Goal: Task Accomplishment & Management: Complete application form

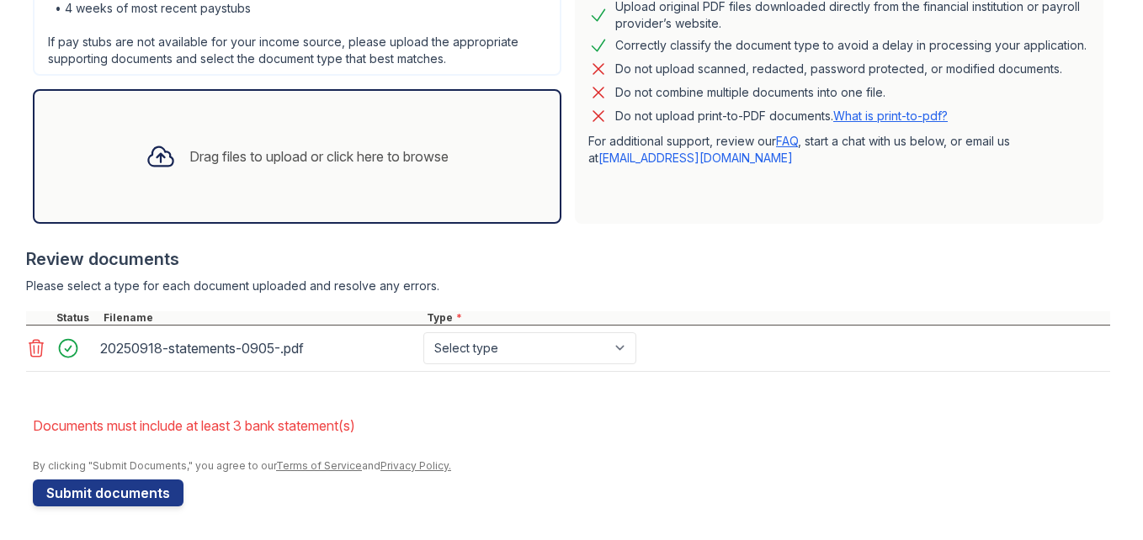
scroll to position [741, 0]
click at [636, 333] on select "Select type Paystub Bank Statement Offer Letter Tax Documents Benefit Award Let…" at bounding box center [529, 349] width 213 height 32
select select "bank_statement"
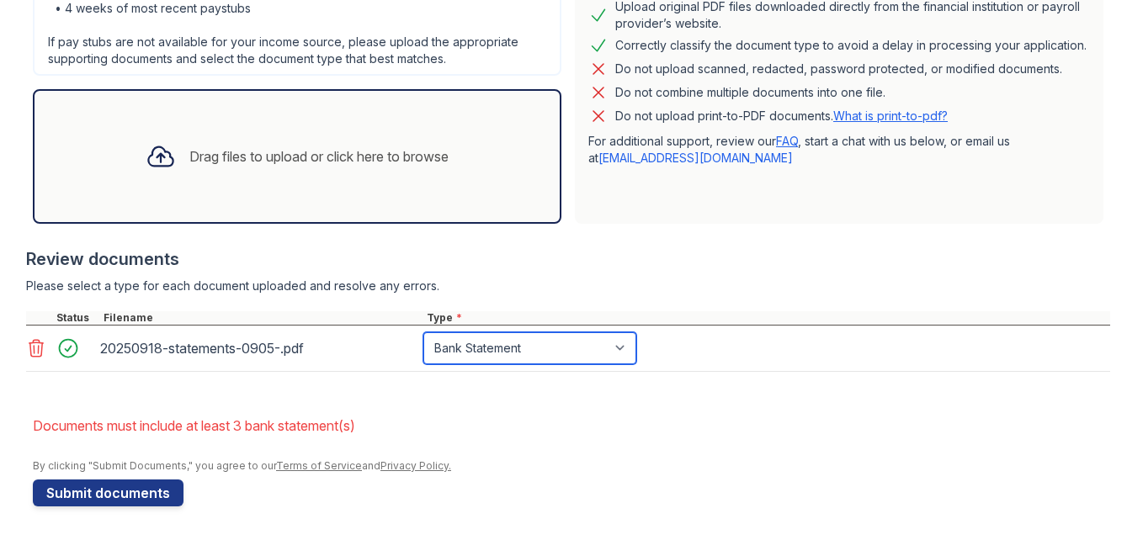
click at [522, 333] on select "Select type Paystub Bank Statement Offer Letter Tax Documents Benefit Award Let…" at bounding box center [529, 349] width 213 height 32
click at [350, 128] on div "Drag files to upload or click here to browse" at bounding box center [297, 156] width 330 height 57
click at [249, 128] on div "Drag files to upload or click here to browse" at bounding box center [297, 156] width 330 height 57
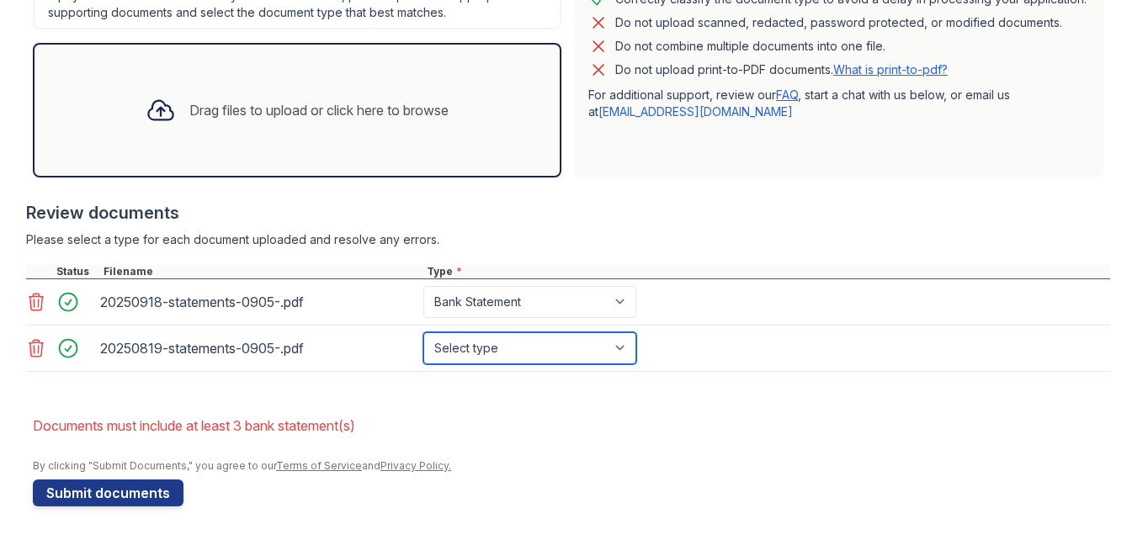
drag, startPoint x: 676, startPoint y: 373, endPoint x: 672, endPoint y: 363, distance: 10.9
click at [636, 365] on select "Select type Paystub Bank Statement Offer Letter Tax Documents Benefit Award Let…" at bounding box center [529, 349] width 213 height 32
click at [636, 363] on select "Select type Paystub Bank Statement Offer Letter Tax Documents Benefit Award Let…" at bounding box center [529, 349] width 213 height 32
click at [636, 365] on select "Select type Paystub Bank Statement Offer Letter Tax Documents Benefit Award Let…" at bounding box center [529, 349] width 213 height 32
select select "bank_statement"
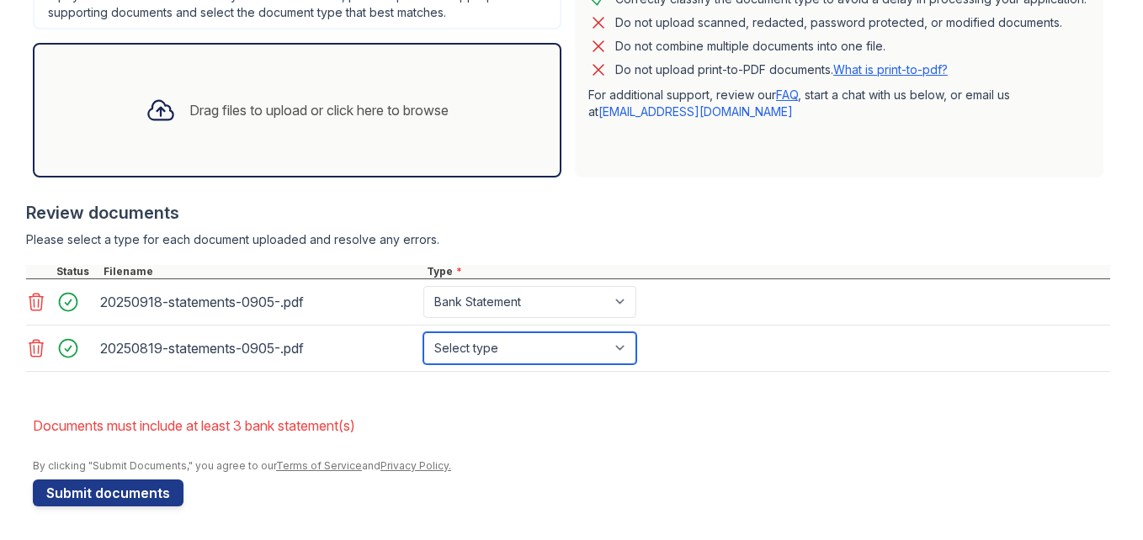
click at [522, 338] on select "Select type Paystub Bank Statement Offer Letter Tax Documents Benefit Award Let…" at bounding box center [529, 349] width 213 height 32
click at [192, 115] on div "Drag files to upload or click here to browse" at bounding box center [297, 110] width 529 height 135
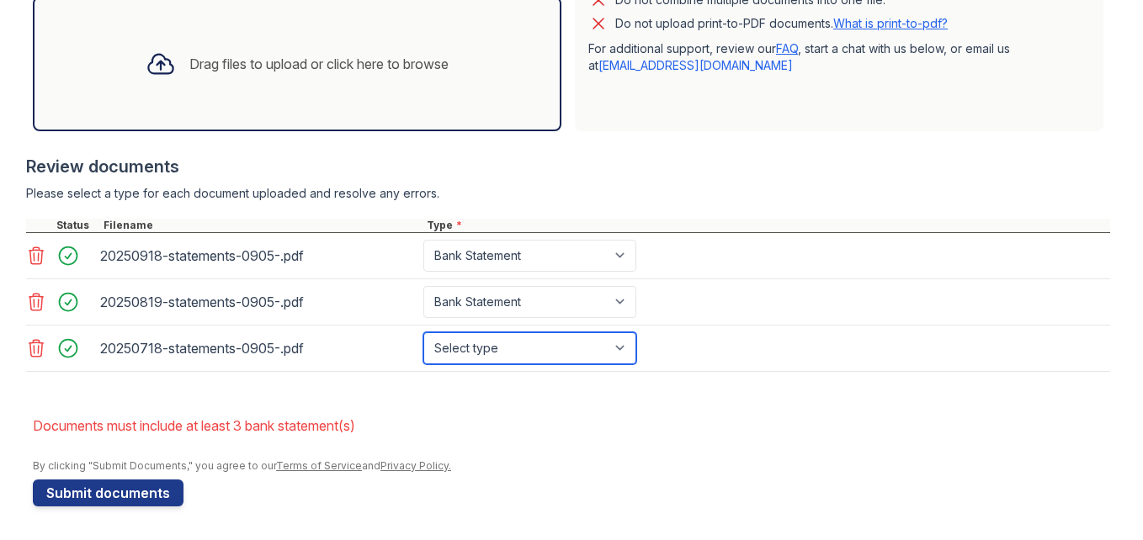
drag, startPoint x: 718, startPoint y: 415, endPoint x: 705, endPoint y: 405, distance: 16.2
click at [636, 365] on select "Select type Paystub Bank Statement Offer Letter Tax Documents Benefit Award Let…" at bounding box center [529, 349] width 213 height 32
select select "bank_statement"
click at [522, 365] on select "Select type Paystub Bank Statement Offer Letter Tax Documents Benefit Award Let…" at bounding box center [529, 349] width 213 height 32
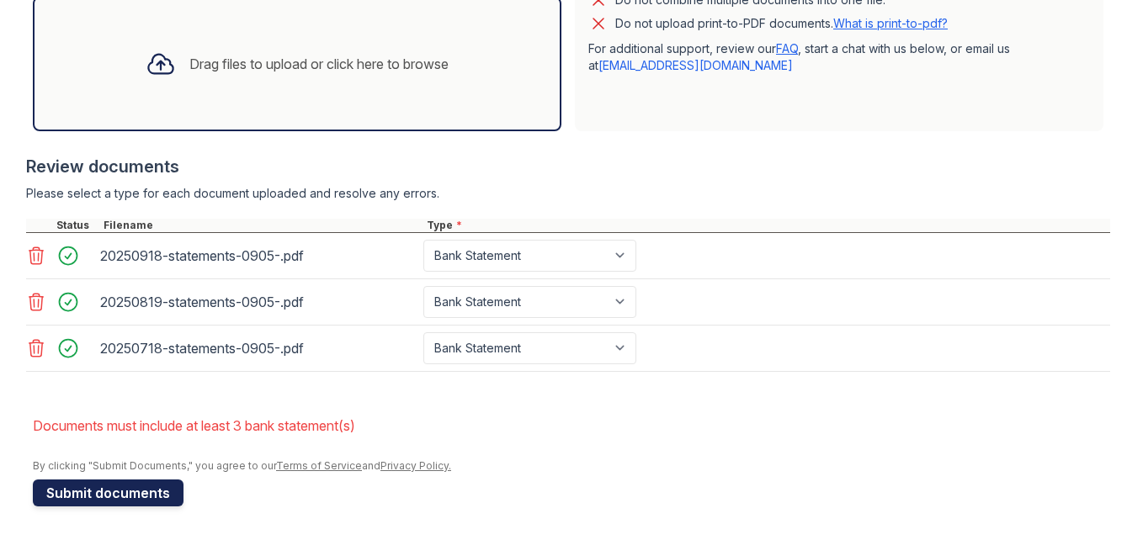
click at [119, 480] on button "Submit documents" at bounding box center [108, 493] width 151 height 27
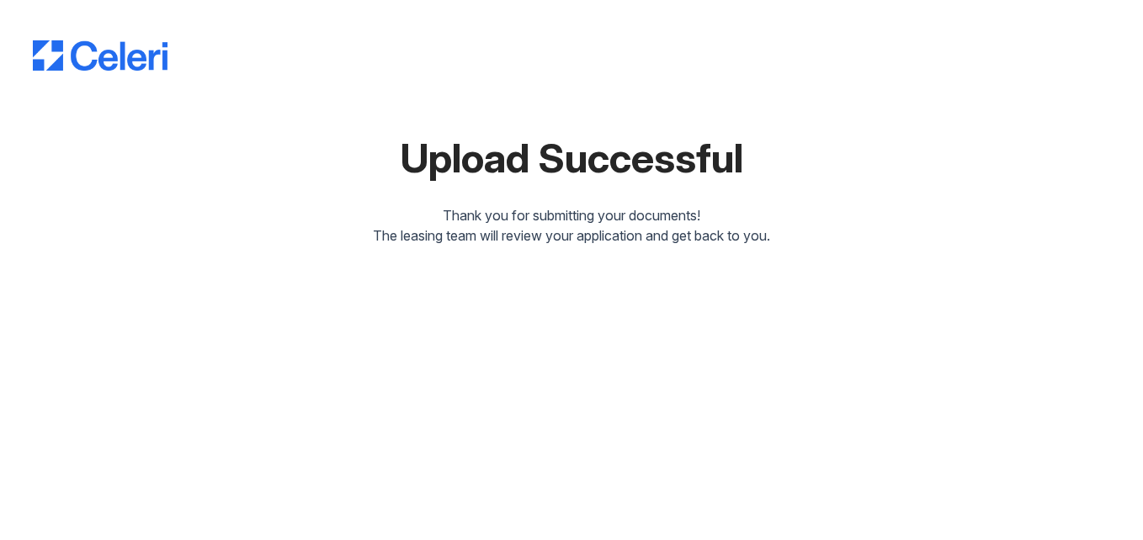
click at [75, 29] on div at bounding box center [572, 39] width 1078 height 64
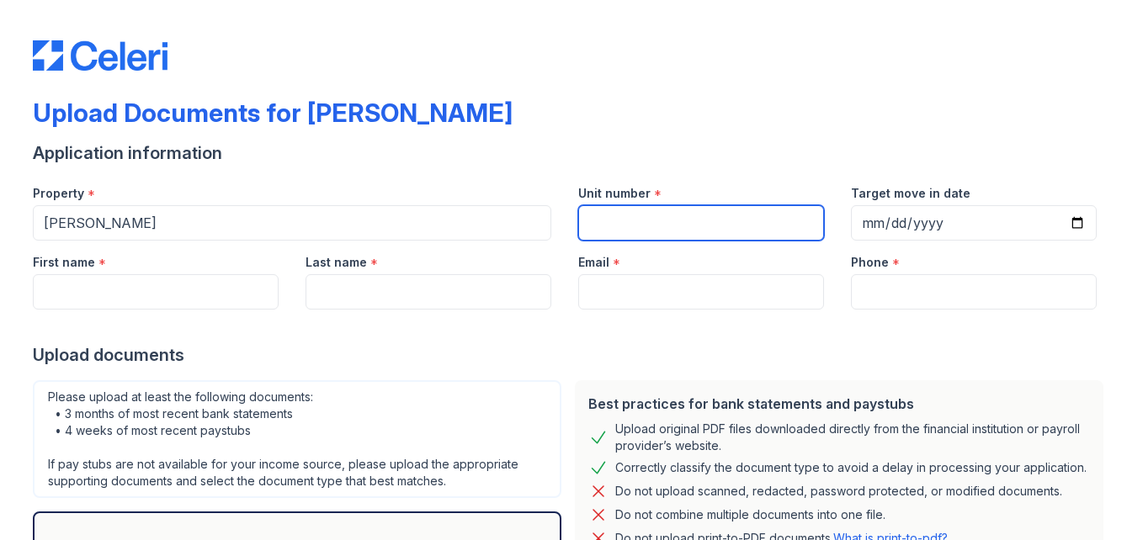
click at [626, 241] on input "Unit number" at bounding box center [701, 222] width 246 height 35
type input "5340"
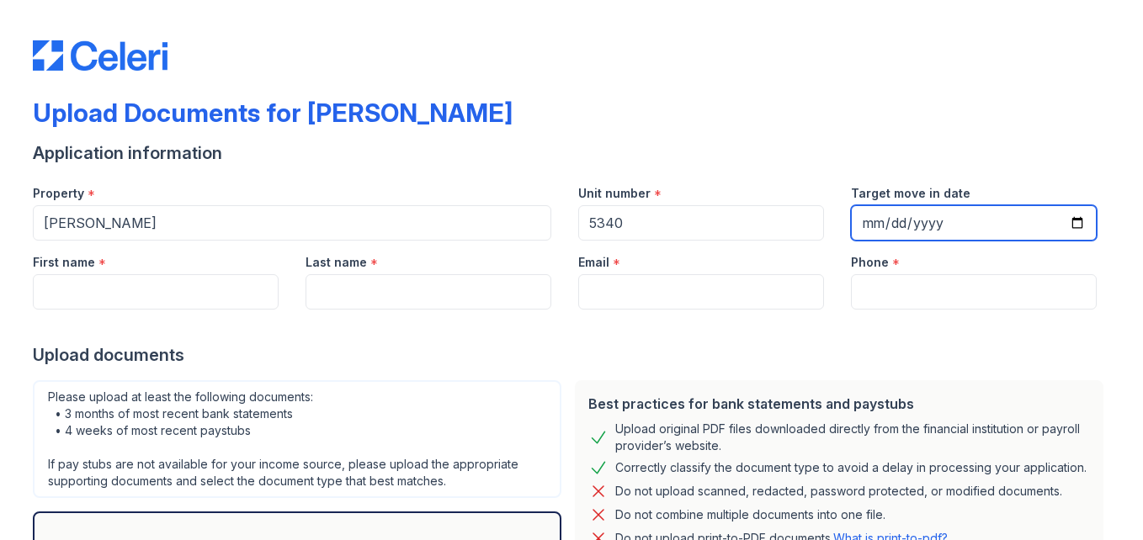
type input "[DATE]"
type input "Savannah"
type input "[PERSON_NAME]"
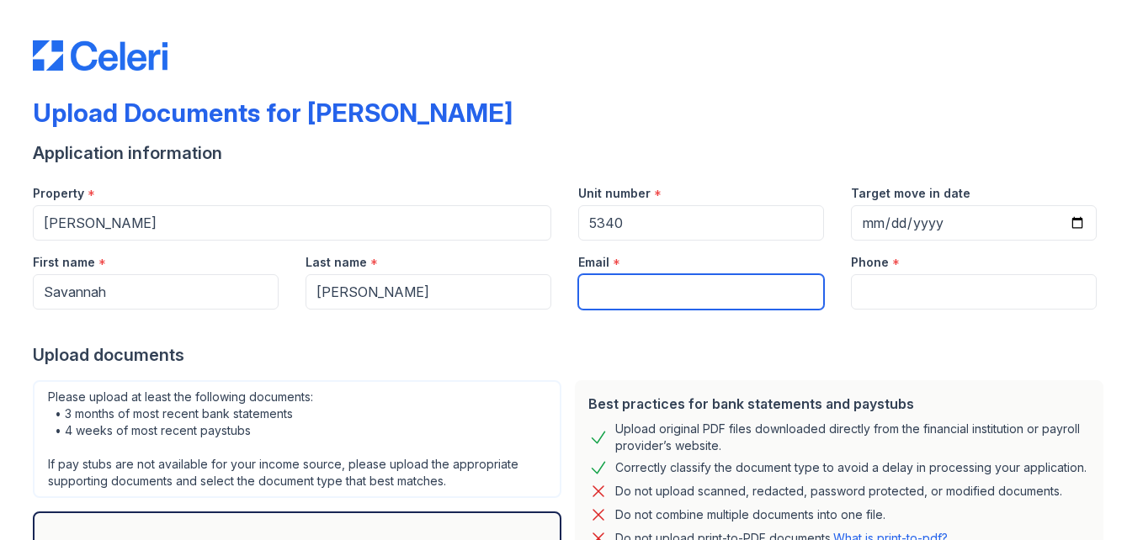
type input "[EMAIL_ADDRESS][DOMAIN_NAME]"
type input "[PHONE_NUMBER]"
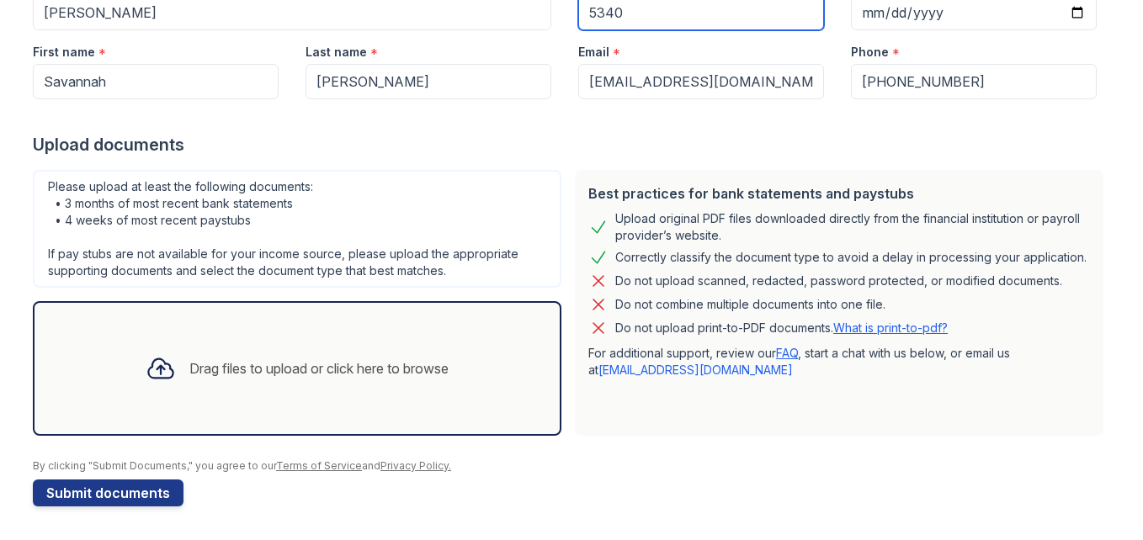
scroll to position [418, 0]
click at [269, 359] on div "Drag files to upload or click here to browse" at bounding box center [318, 369] width 259 height 20
click at [146, 354] on icon at bounding box center [161, 369] width 30 height 30
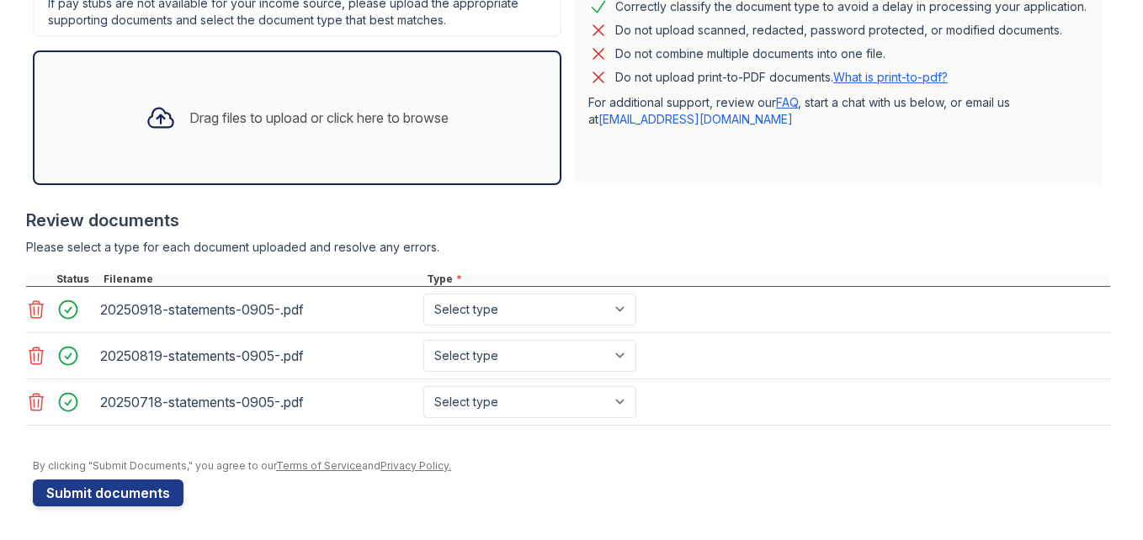
scroll to position [721, 0]
click at [636, 294] on select "Select type Paystub Bank Statement Offer Letter Tax Documents Benefit Award Let…" at bounding box center [529, 310] width 213 height 32
select select "bank_statement"
click at [522, 294] on select "Select type Paystub Bank Statement Offer Letter Tax Documents Benefit Award Let…" at bounding box center [529, 310] width 213 height 32
click at [636, 340] on select "Select type Paystub Bank Statement Offer Letter Tax Documents Benefit Award Let…" at bounding box center [529, 356] width 213 height 32
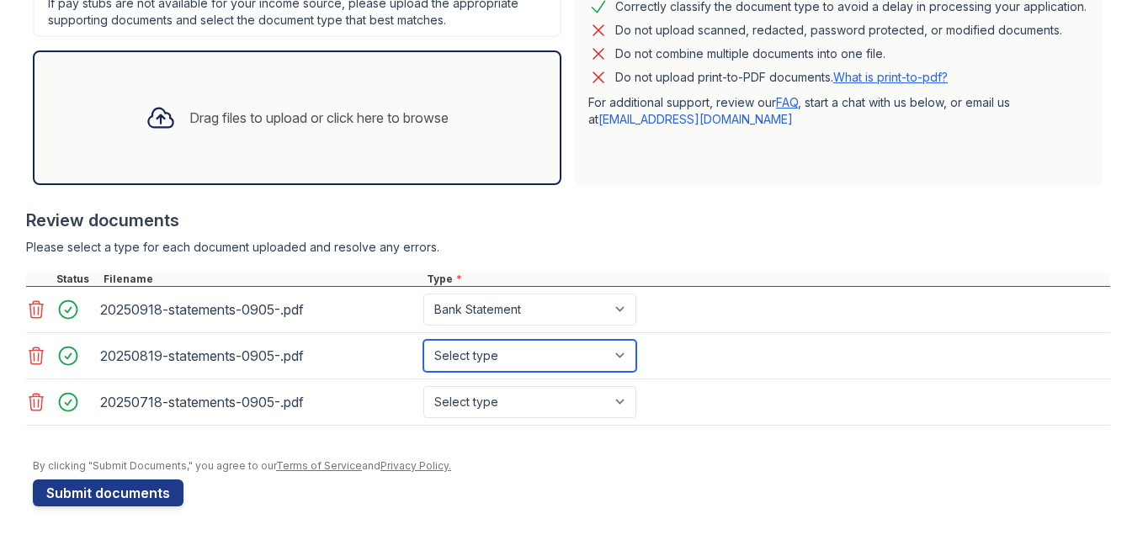
select select "bank_statement"
click at [522, 340] on select "Select type Paystub Bank Statement Offer Letter Tax Documents Benefit Award Let…" at bounding box center [529, 356] width 213 height 32
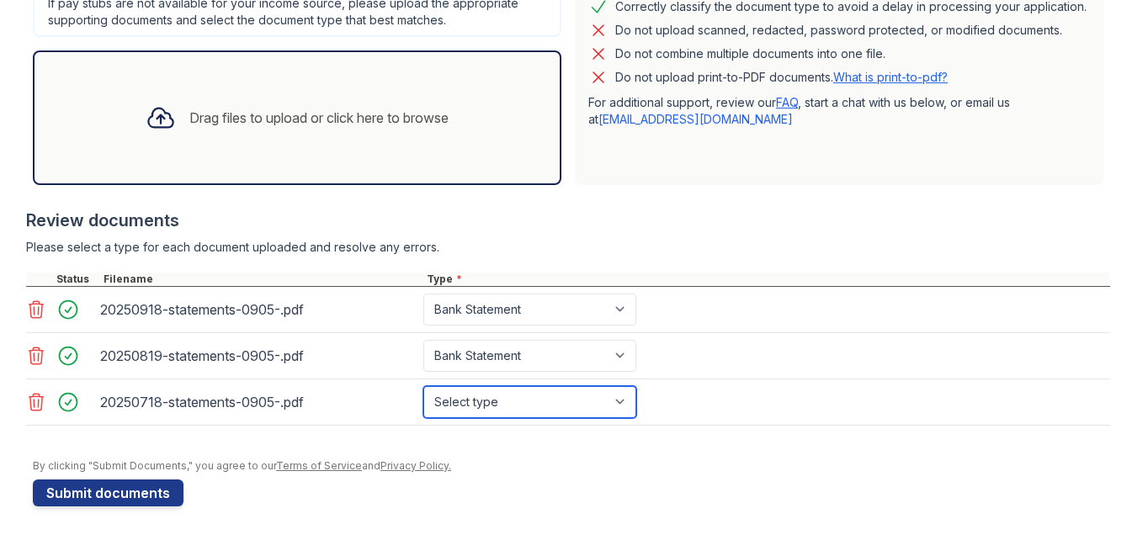
drag, startPoint x: 683, startPoint y: 375, endPoint x: 692, endPoint y: 287, distance: 88.9
click at [692, 287] on div "20250918-statements-0905-.pdf Select type Paystub Bank Statement Offer Letter T…" at bounding box center [568, 356] width 1084 height 139
select select "bank_statement"
click at [522, 386] on select "Select type Paystub Bank Statement Offer Letter Tax Documents Benefit Award Let…" at bounding box center [529, 402] width 213 height 32
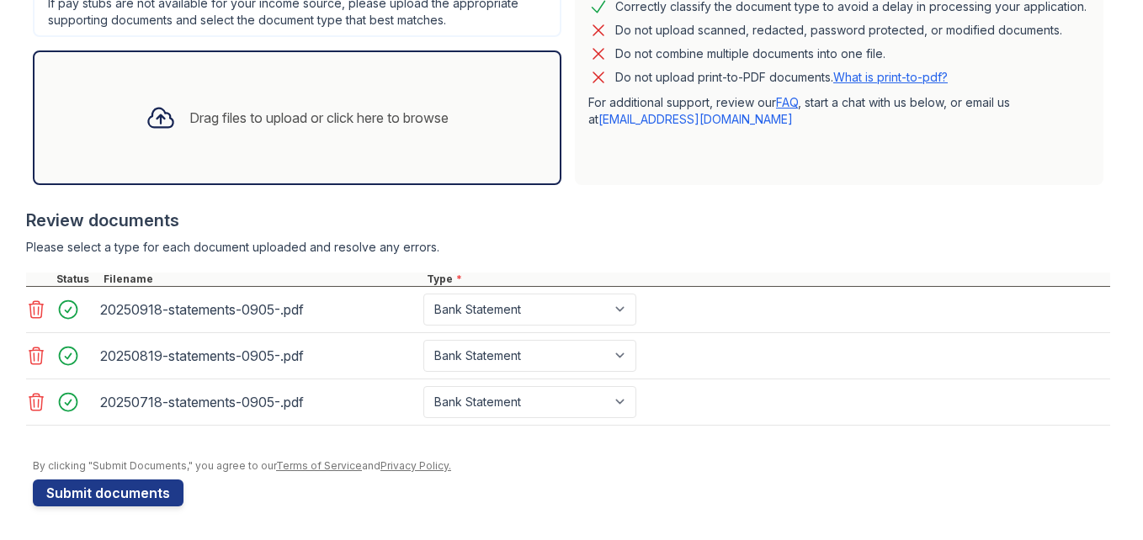
click at [811, 443] on div at bounding box center [572, 451] width 1078 height 17
click at [184, 488] on button "Submit documents" at bounding box center [108, 493] width 151 height 27
